Goal: Obtain resource: Download file/media

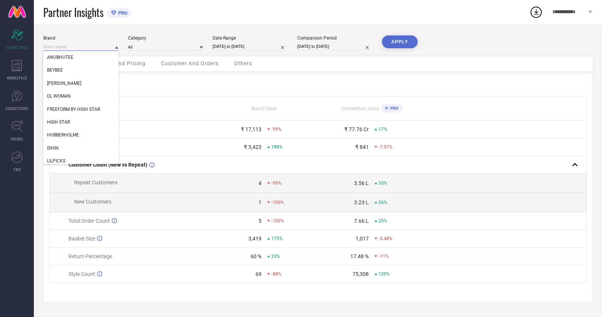
click at [64, 46] on input at bounding box center [80, 47] width 75 height 8
click at [75, 148] on div "ISHIN" at bounding box center [80, 148] width 75 height 13
type input "All"
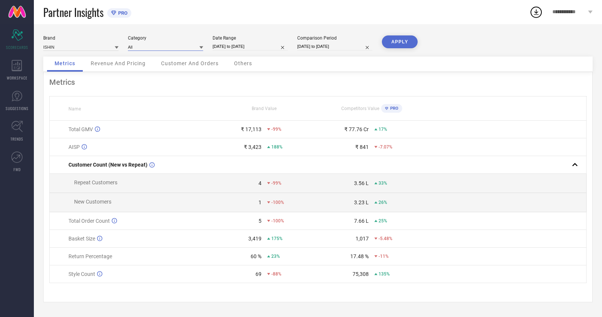
click at [162, 49] on input at bounding box center [165, 47] width 75 height 8
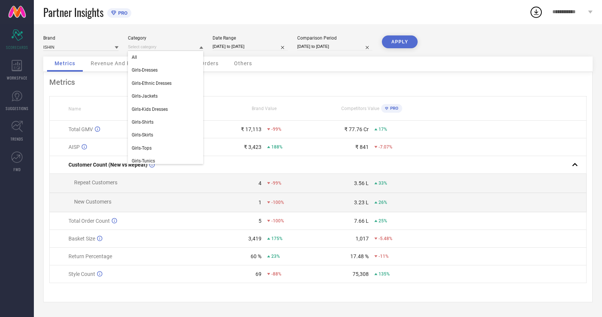
click at [321, 87] on div "Metrics Name Brand Value Competitors Value PRO Total GMV ₹ 17,113 -99% ₹ 77.76 …" at bounding box center [318, 187] width 550 height 230
click at [225, 35] on div "Date Range" at bounding box center [250, 37] width 75 height 5
click at [242, 40] on div "Date Range" at bounding box center [250, 37] width 75 height 5
click at [252, 48] on input "[DATE] to [DATE]" at bounding box center [250, 47] width 75 height 8
select select "6"
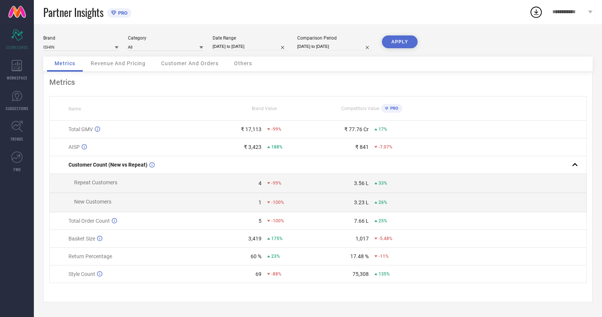
select select "2025"
select select "7"
select select "2025"
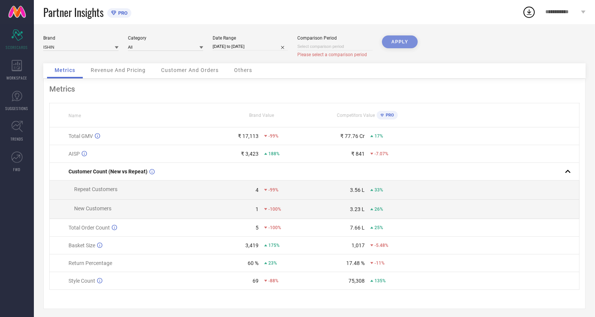
click at [259, 46] on input "[DATE] to [DATE]" at bounding box center [250, 47] width 75 height 8
select select "6"
select select "2025"
select select "7"
select select "2025"
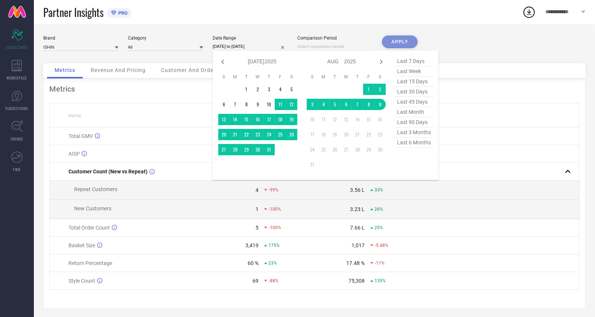
click at [237, 90] on td at bounding box center [235, 89] width 11 height 11
click at [371, 88] on td "1" at bounding box center [368, 89] width 11 height 11
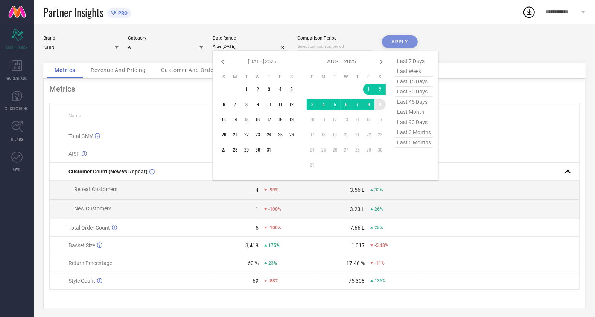
type input "[DATE] to [DATE]"
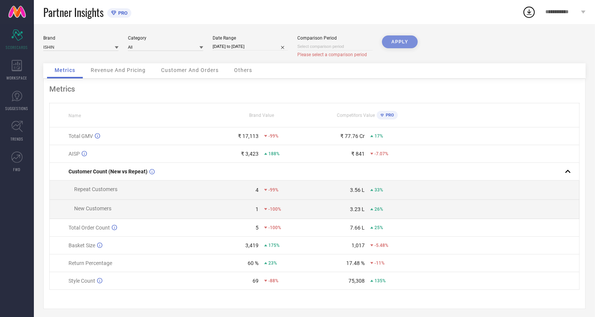
select select "7"
select select "2025"
select select "8"
select select "2025"
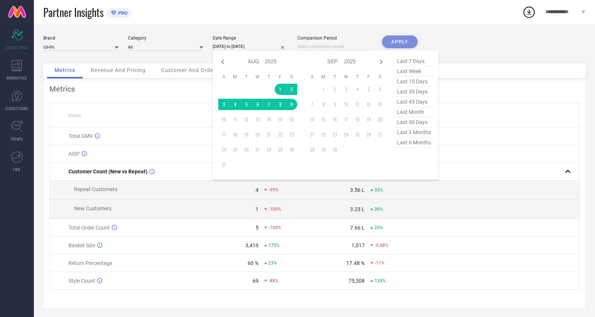
click at [237, 46] on input "[DATE] to [DATE]" at bounding box center [250, 47] width 75 height 8
click at [221, 60] on icon at bounding box center [222, 61] width 9 height 9
select select "6"
select select "2025"
select select "7"
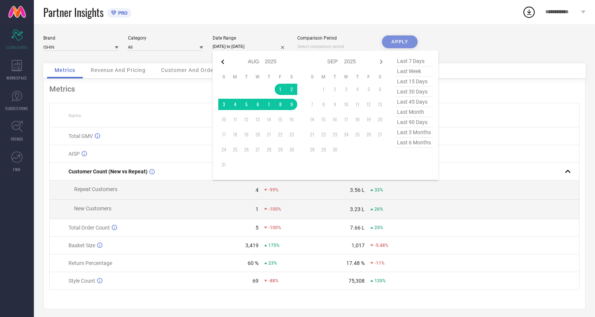
select select "2025"
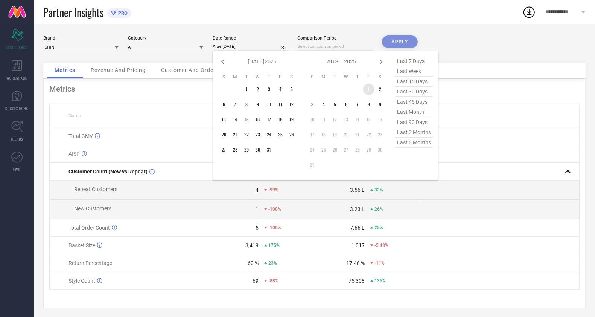
click at [367, 91] on td "1" at bounding box center [368, 89] width 11 height 11
type input "[DATE] to [DATE]"
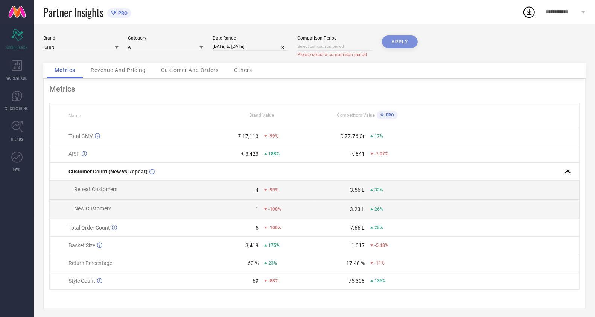
click at [399, 46] on div "APPLY" at bounding box center [400, 49] width 36 height 28
click at [203, 69] on span "Customer And Orders" at bounding box center [190, 70] width 58 height 6
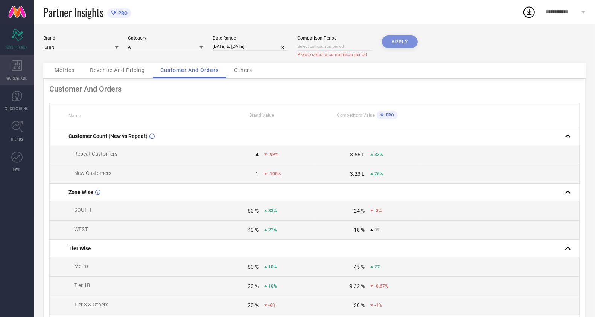
click at [20, 74] on div "WORKSPACE" at bounding box center [17, 70] width 34 height 30
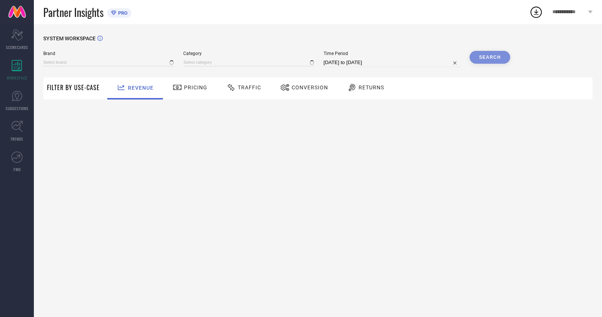
type input "ANUBHUTEE"
type input "All"
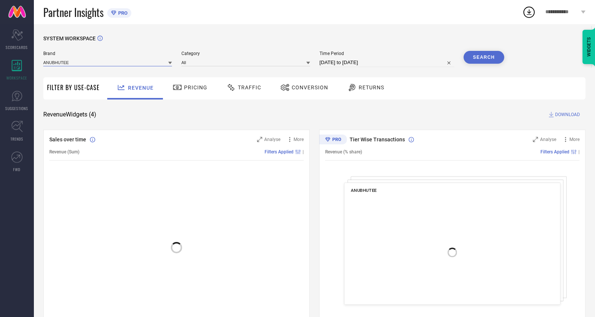
click at [93, 66] on input at bounding box center [107, 62] width 129 height 8
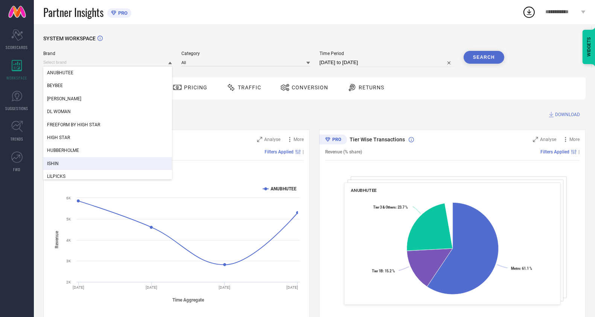
click at [65, 163] on div "ISHIN" at bounding box center [107, 163] width 129 height 13
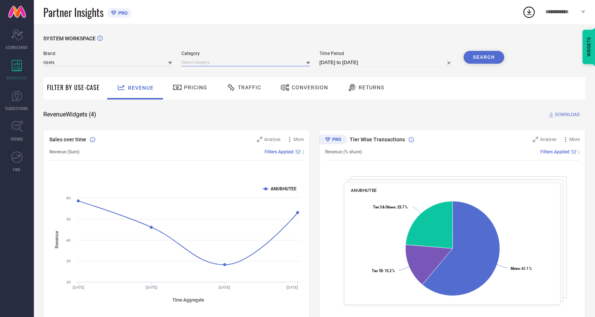
click at [209, 64] on input at bounding box center [245, 62] width 129 height 8
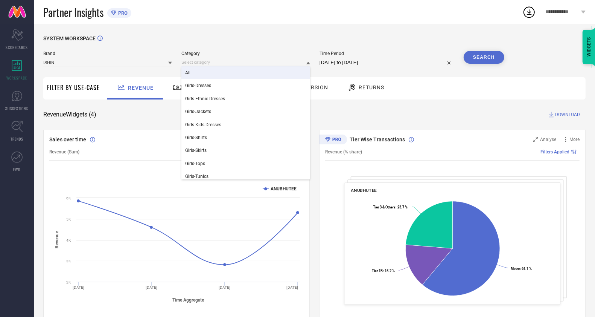
click at [213, 75] on div "All" at bounding box center [245, 72] width 129 height 13
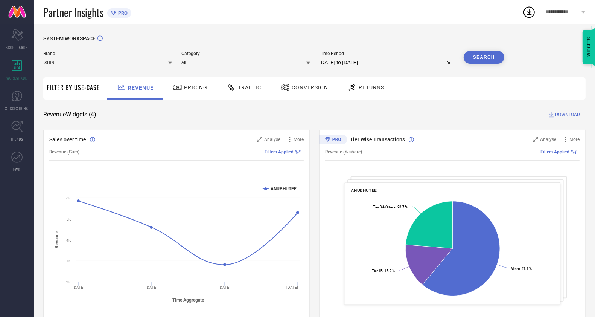
click at [357, 59] on input "[DATE] to [DATE]" at bounding box center [387, 62] width 135 height 9
select select "6"
select select "2025"
select select "7"
select select "2025"
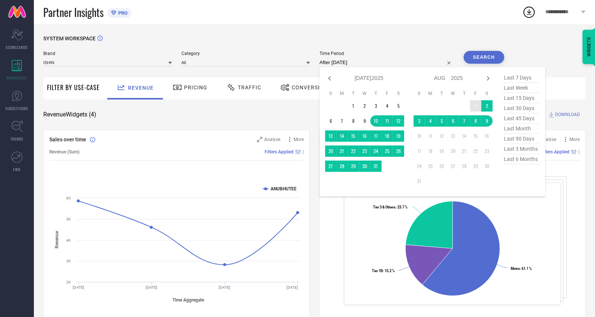
click at [476, 105] on td "1" at bounding box center [475, 105] width 11 height 11
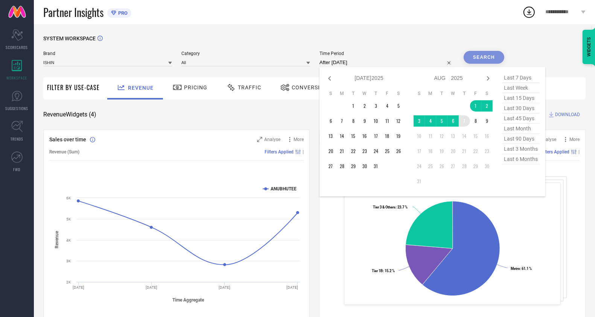
type input "[DATE] to [DATE]"
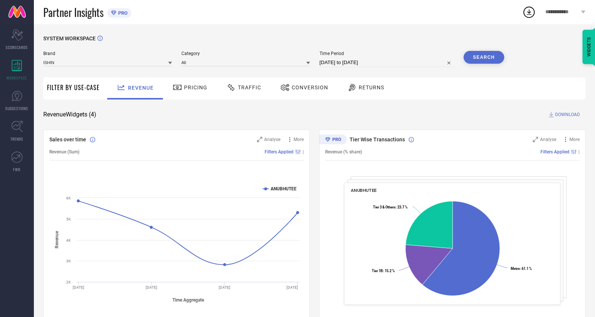
click at [521, 65] on div "SYSTEM WORKSPACE Brand ISHIN Category All Time Period [DATE] to [DATE] Search F…" at bounding box center [314, 275] width 542 height 480
drag, startPoint x: 482, startPoint y: 59, endPoint x: 493, endPoint y: 69, distance: 14.4
click at [482, 59] on button "Search" at bounding box center [484, 57] width 41 height 13
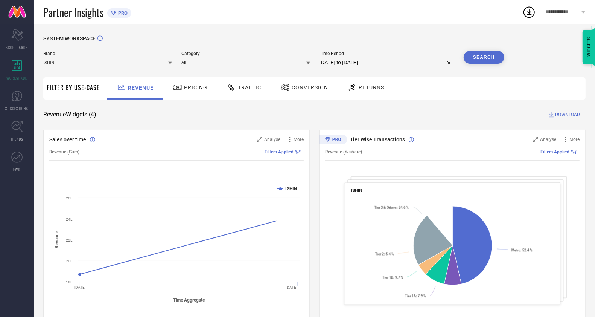
click at [301, 85] on span "Conversion" at bounding box center [310, 87] width 37 height 6
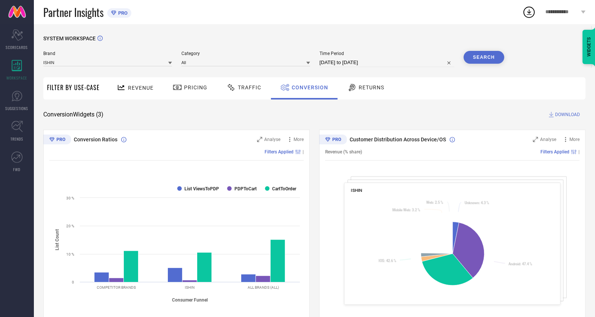
select select "7"
select select "2025"
select select "8"
select select "2025"
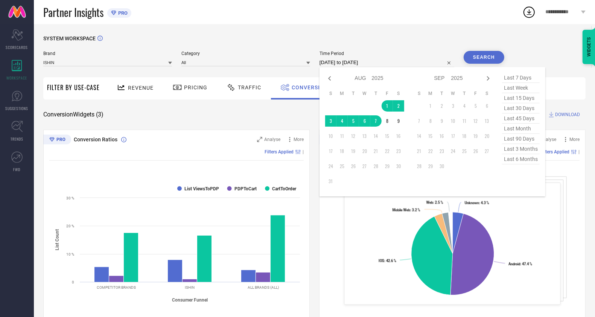
click at [352, 66] on input "[DATE] to [DATE]" at bounding box center [387, 62] width 135 height 9
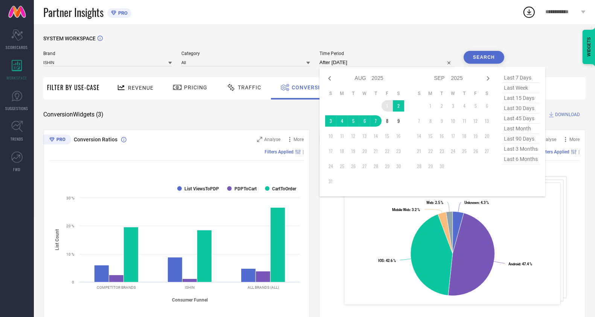
click at [383, 104] on td "1" at bounding box center [387, 105] width 11 height 11
type input "[DATE] to [DATE]"
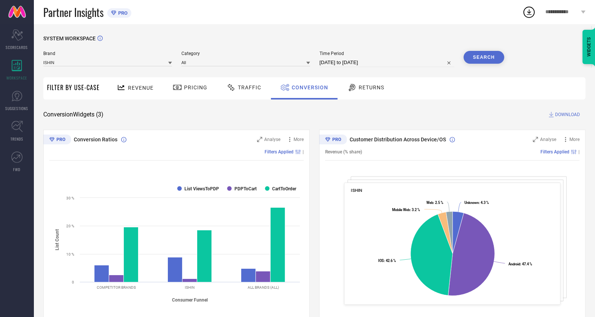
click at [492, 88] on div "Revenue Pricing Traffic Conversion Returns" at bounding box center [345, 88] width 482 height 22
click at [492, 59] on button "Search" at bounding box center [484, 57] width 41 height 13
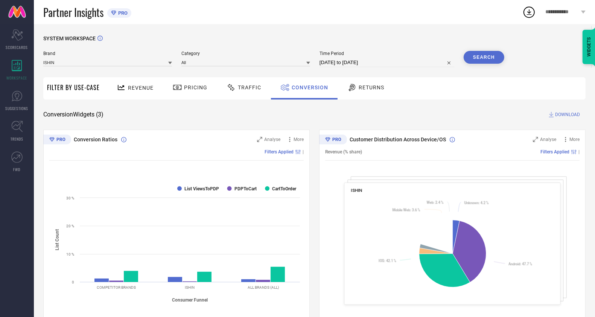
click at [571, 115] on span "DOWNLOAD" at bounding box center [567, 115] width 25 height 8
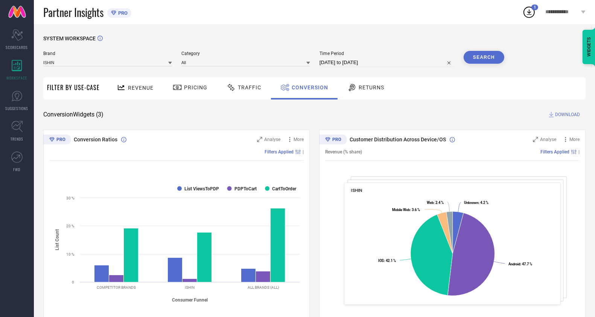
click at [400, 114] on div "Conversion Widgets ( 3 ) DOWNLOAD" at bounding box center [314, 115] width 542 height 8
